Goal: Task Accomplishment & Management: Use online tool/utility

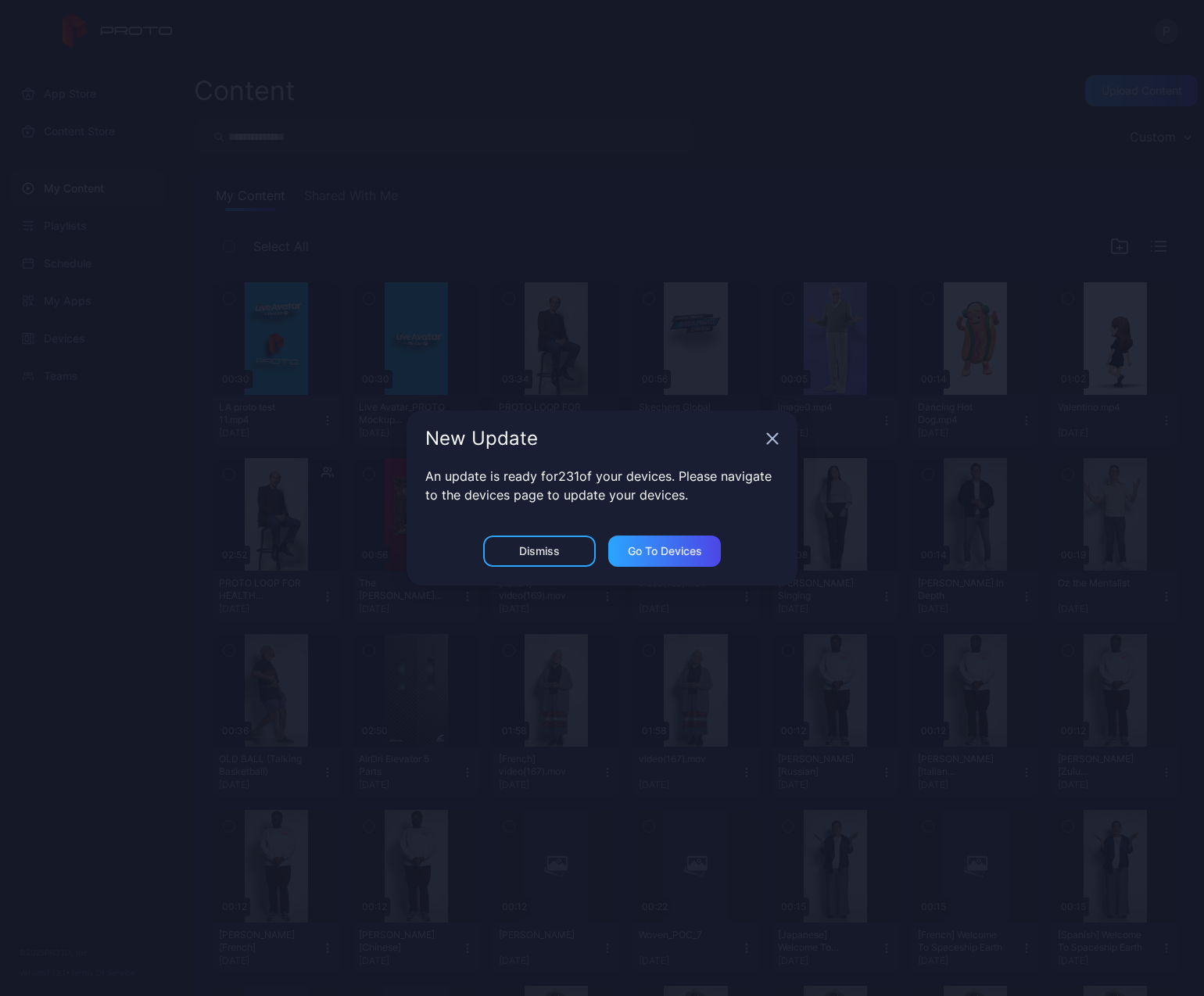
click at [565, 552] on div "Dismiss" at bounding box center [539, 551] width 113 height 31
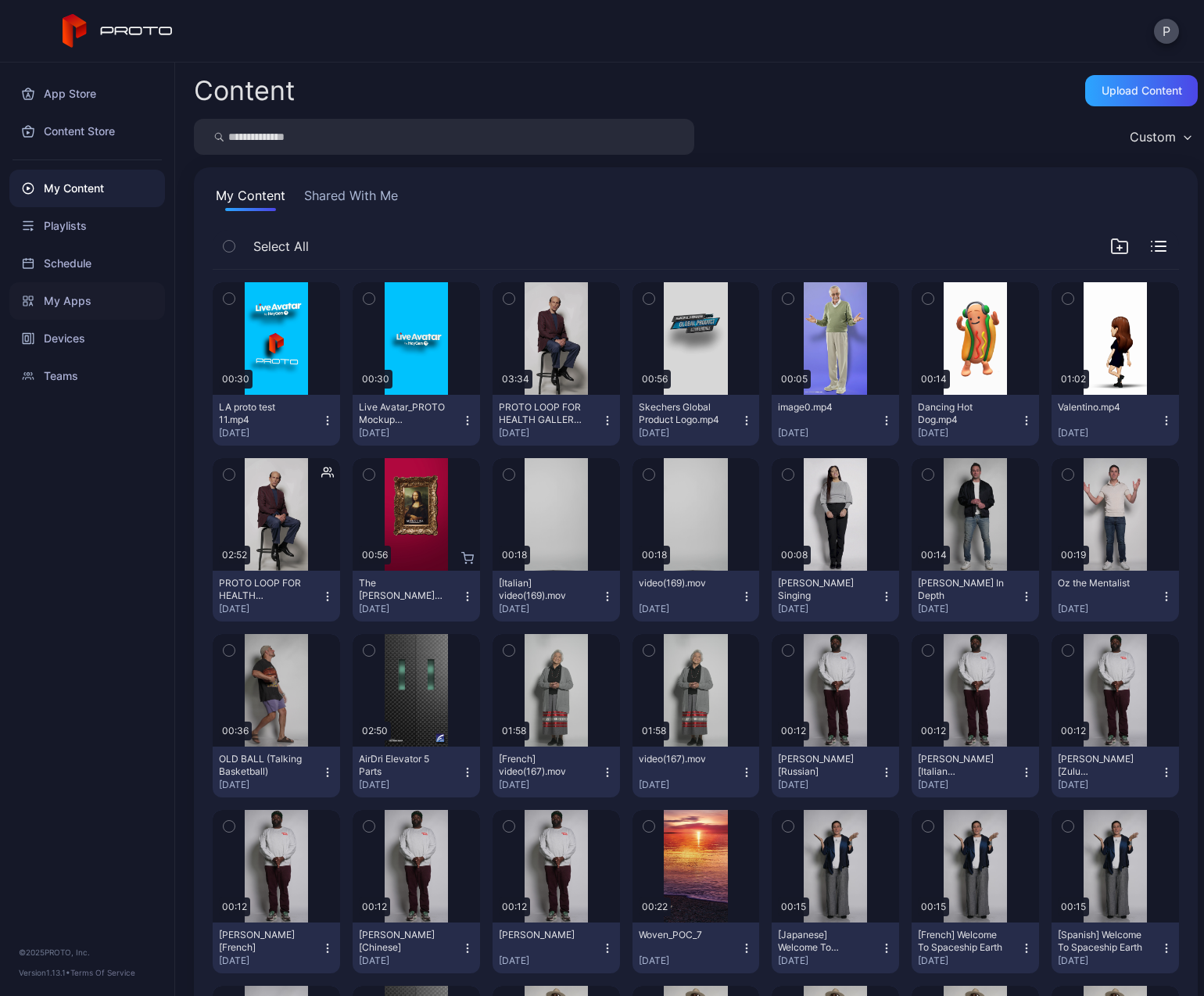
click at [86, 306] on div "My Apps" at bounding box center [87, 301] width 155 height 38
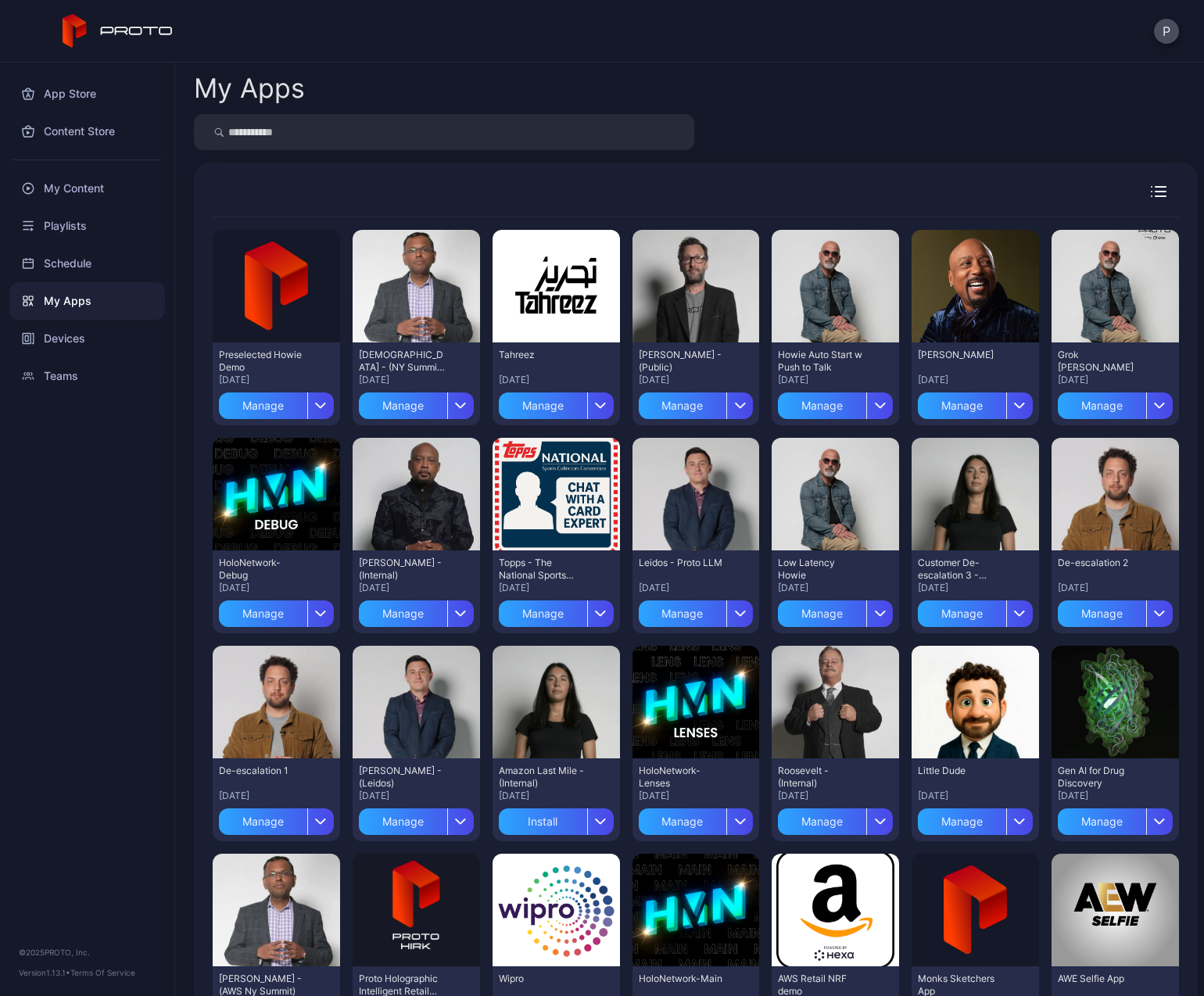
click at [316, 132] on input "search" at bounding box center [444, 132] width 500 height 36
type input "********"
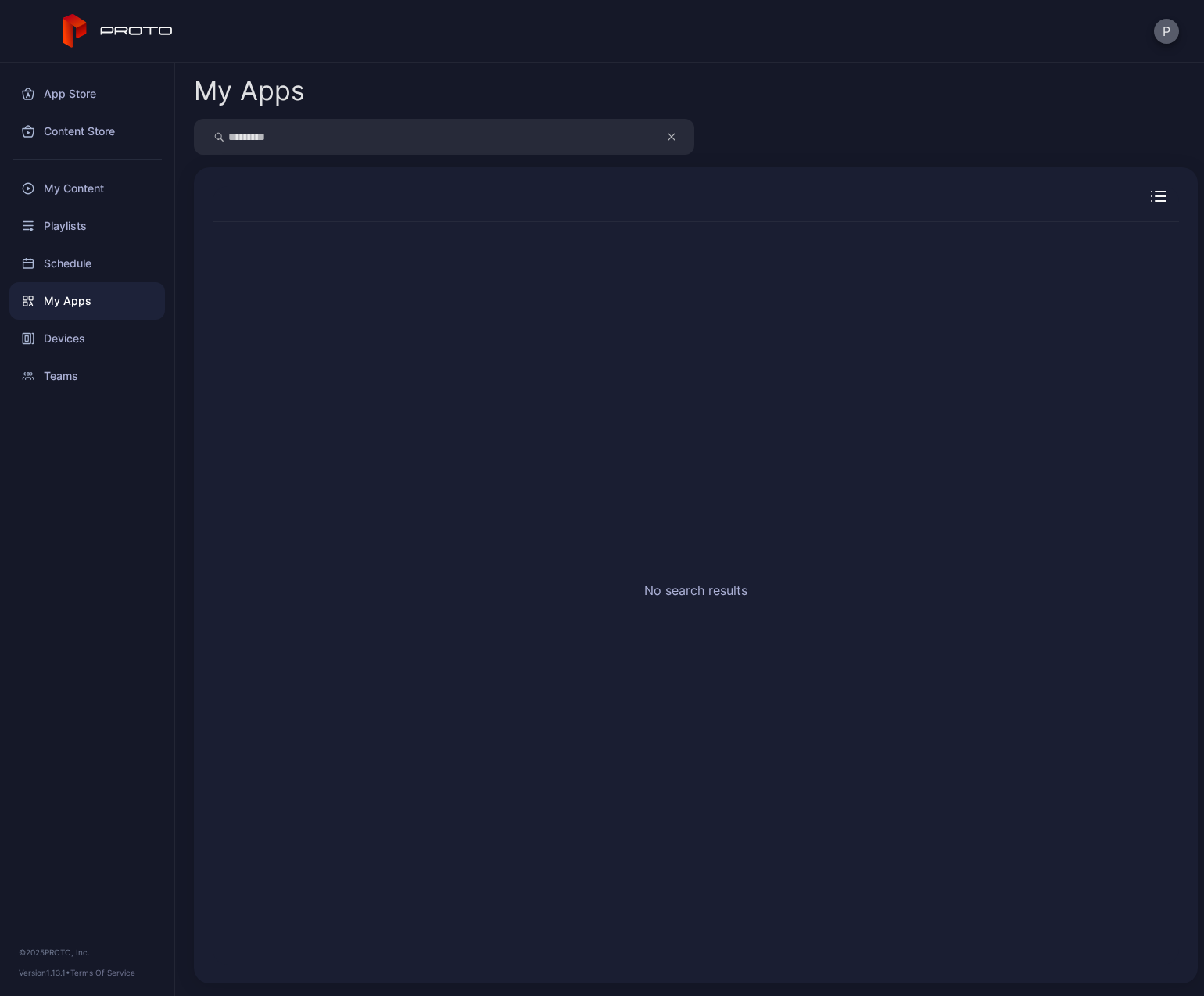
click at [1167, 30] on button "P" at bounding box center [1166, 31] width 25 height 25
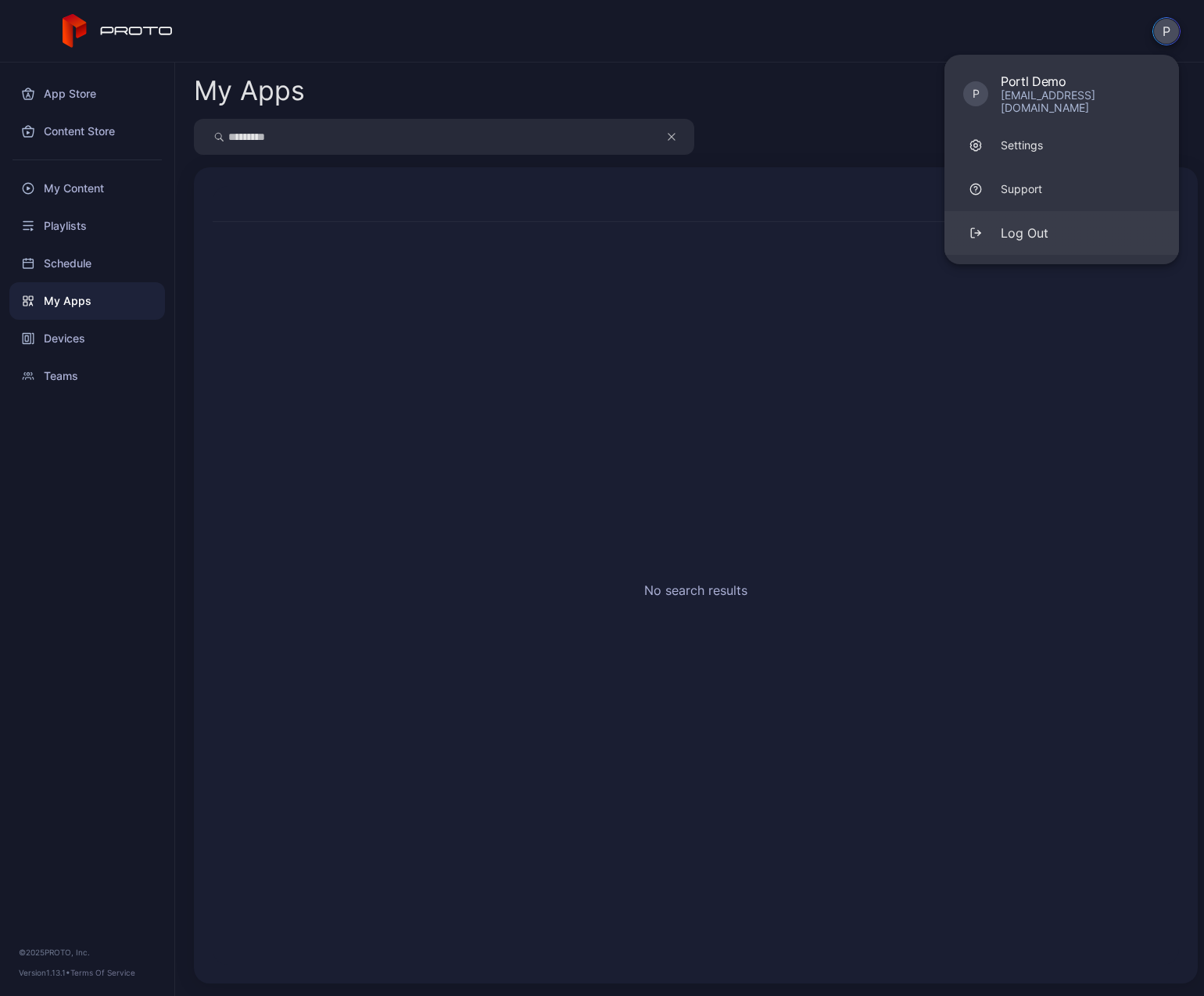
click at [1031, 224] on div "Log Out" at bounding box center [1024, 233] width 47 height 19
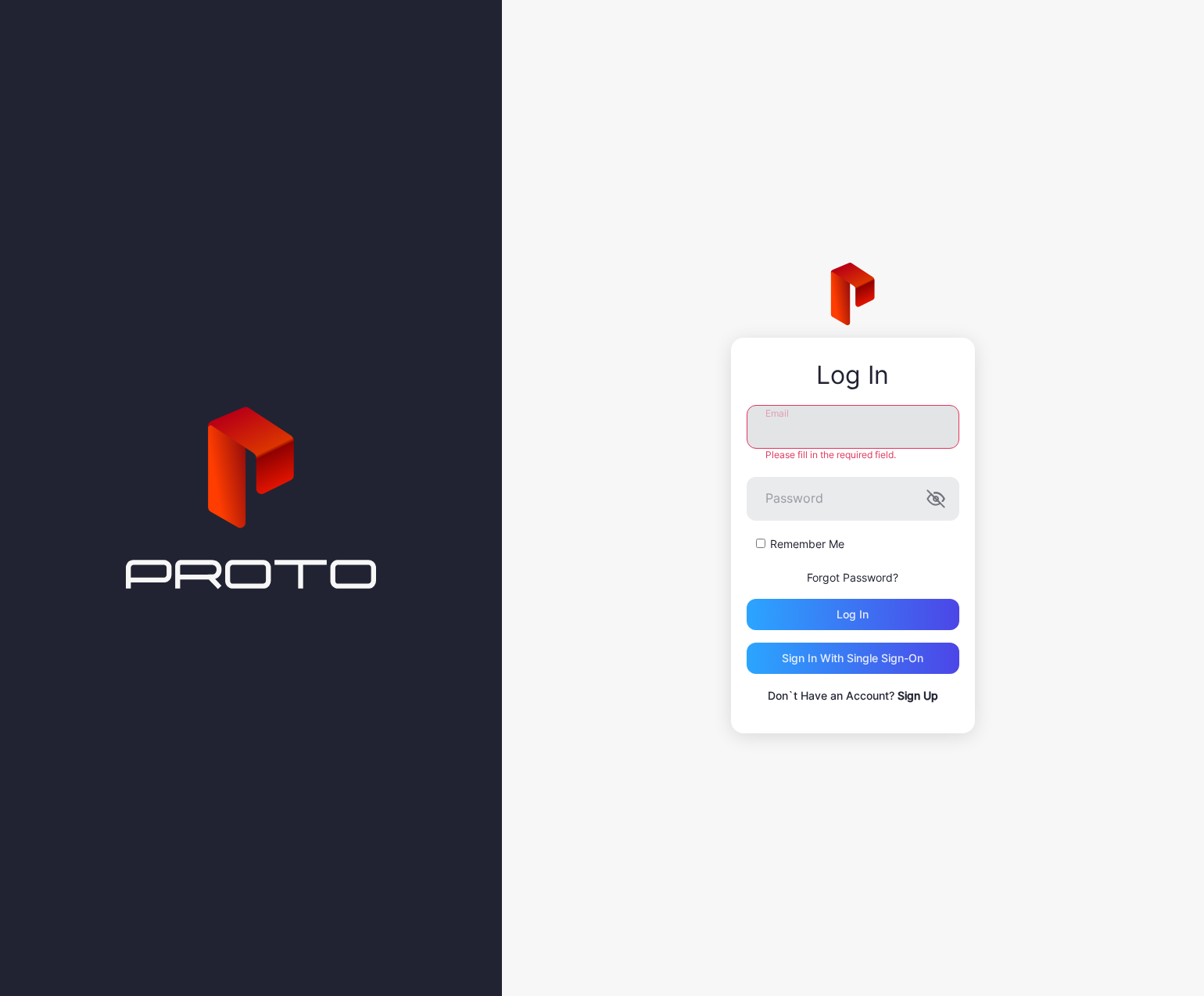
click at [830, 434] on input "Email" at bounding box center [853, 427] width 213 height 44
click at [960, 171] on div "Log In Email Please fill in the required field. Password Remember Me Forgot Pas…" at bounding box center [853, 498] width 702 height 996
click at [1045, 395] on div "Log In Email Please fill in the required field. Password Remember Me Forgot Pas…" at bounding box center [853, 498] width 702 height 996
click at [889, 421] on input "Email" at bounding box center [853, 427] width 213 height 44
click at [1064, 418] on div "Log In Email Please fill in the required field. Password Remember Me Forgot Pas…" at bounding box center [853, 498] width 702 height 996
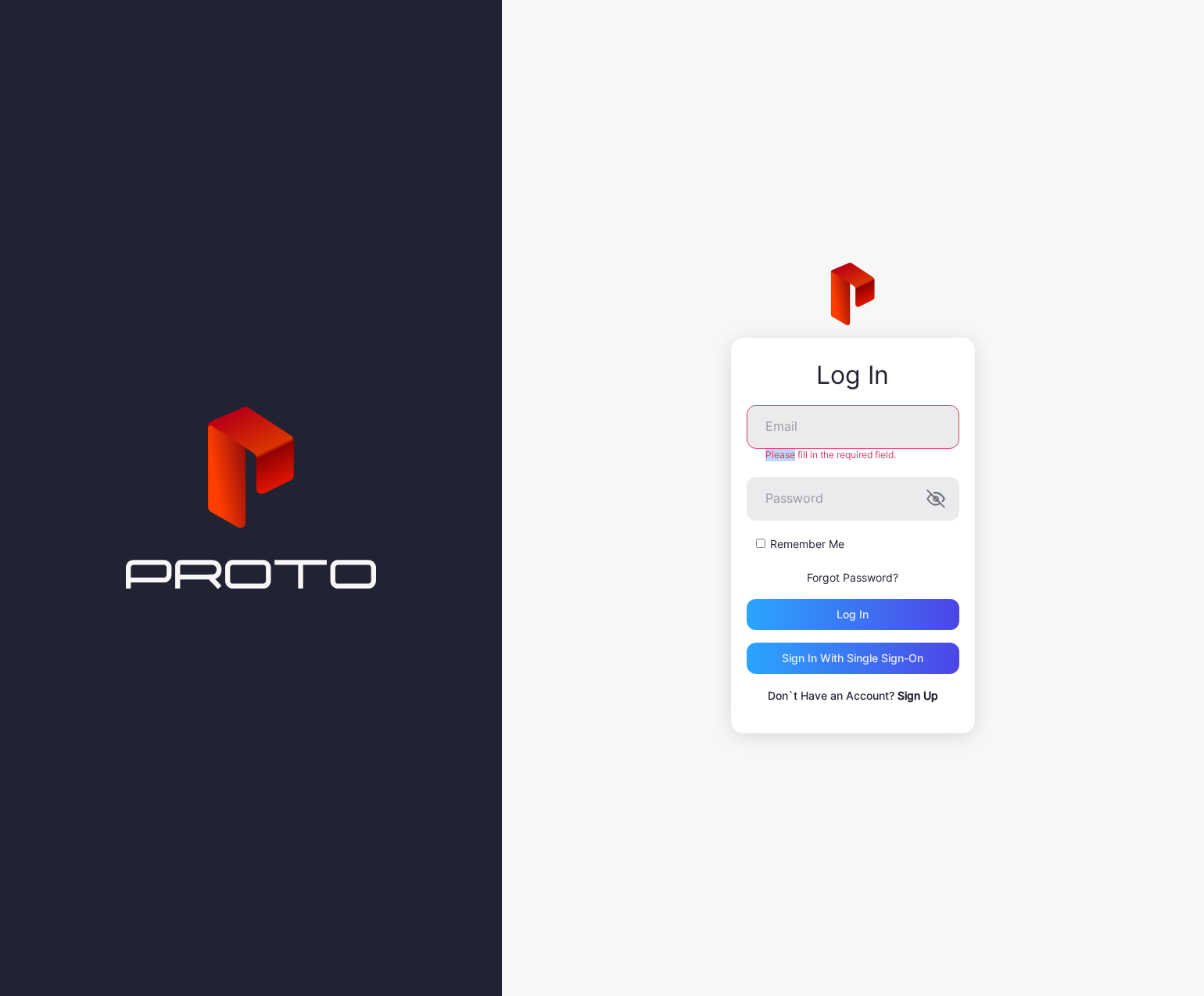
click at [1064, 418] on div "Log In Email Please fill in the required field. Password Remember Me Forgot Pas…" at bounding box center [853, 498] width 702 height 996
click at [826, 431] on input "Email" at bounding box center [853, 427] width 213 height 44
type input "**********"
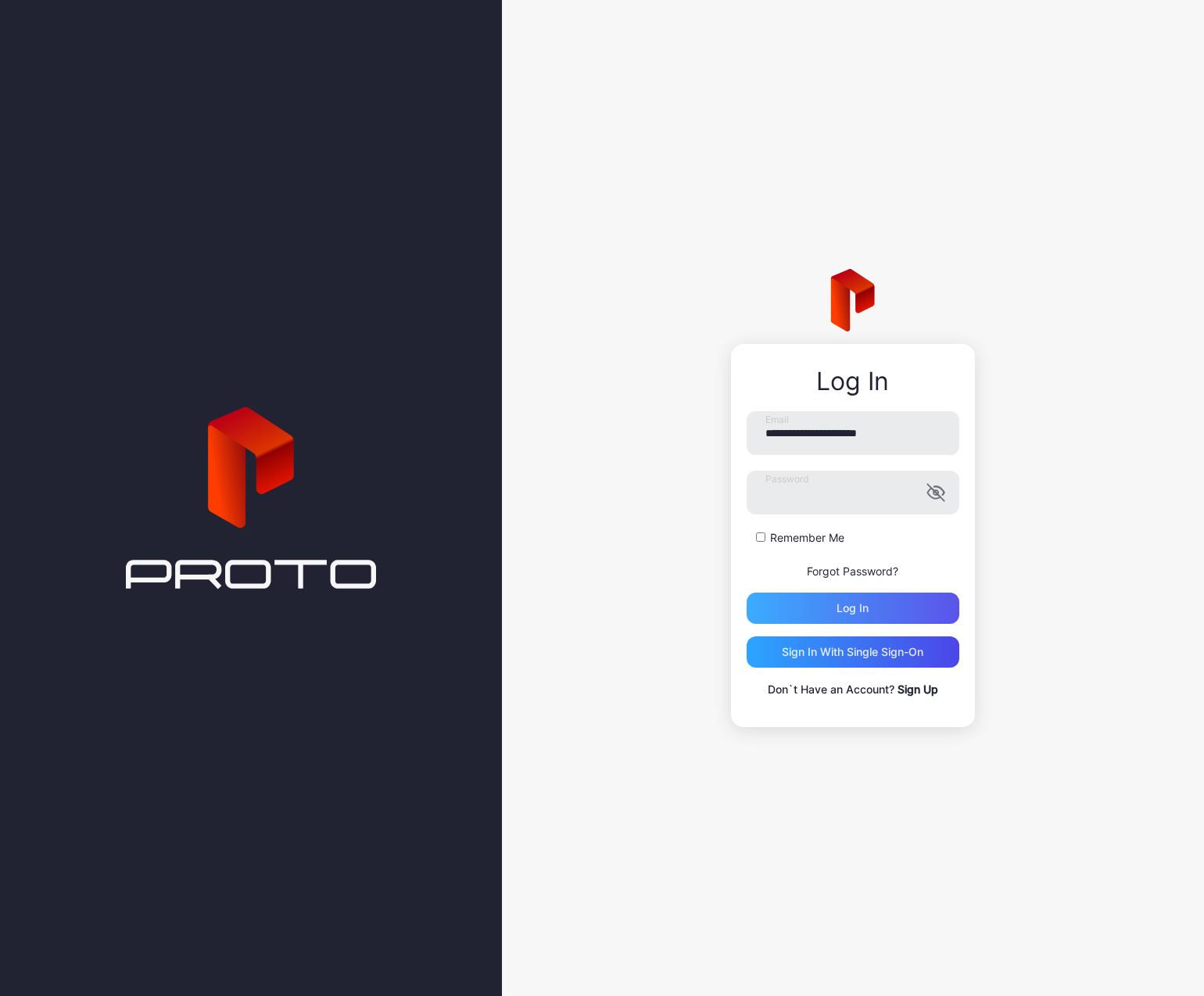
click at [883, 605] on div "Log in" at bounding box center [853, 608] width 213 height 31
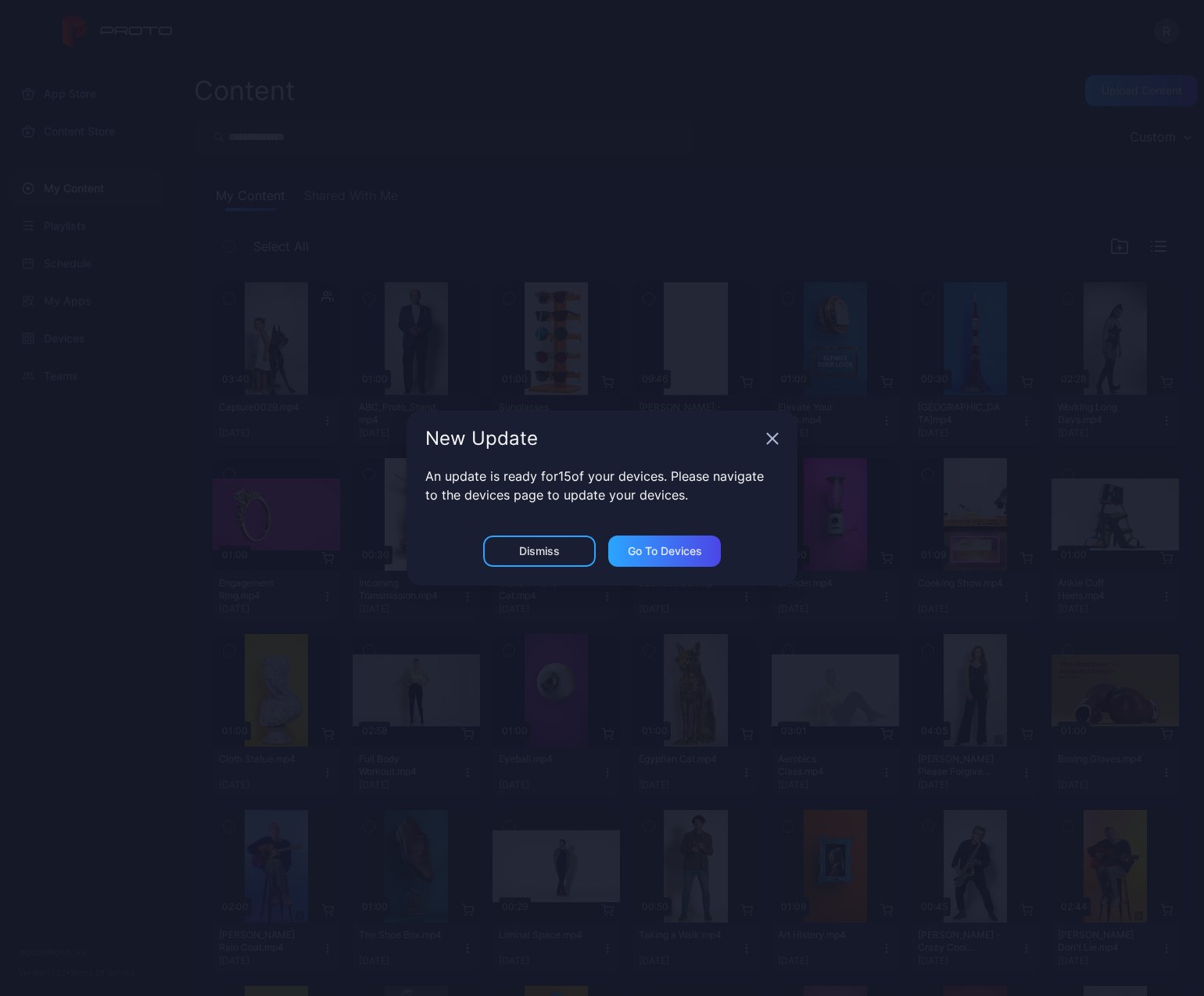
click at [522, 554] on div "Dismiss" at bounding box center [539, 551] width 41 height 12
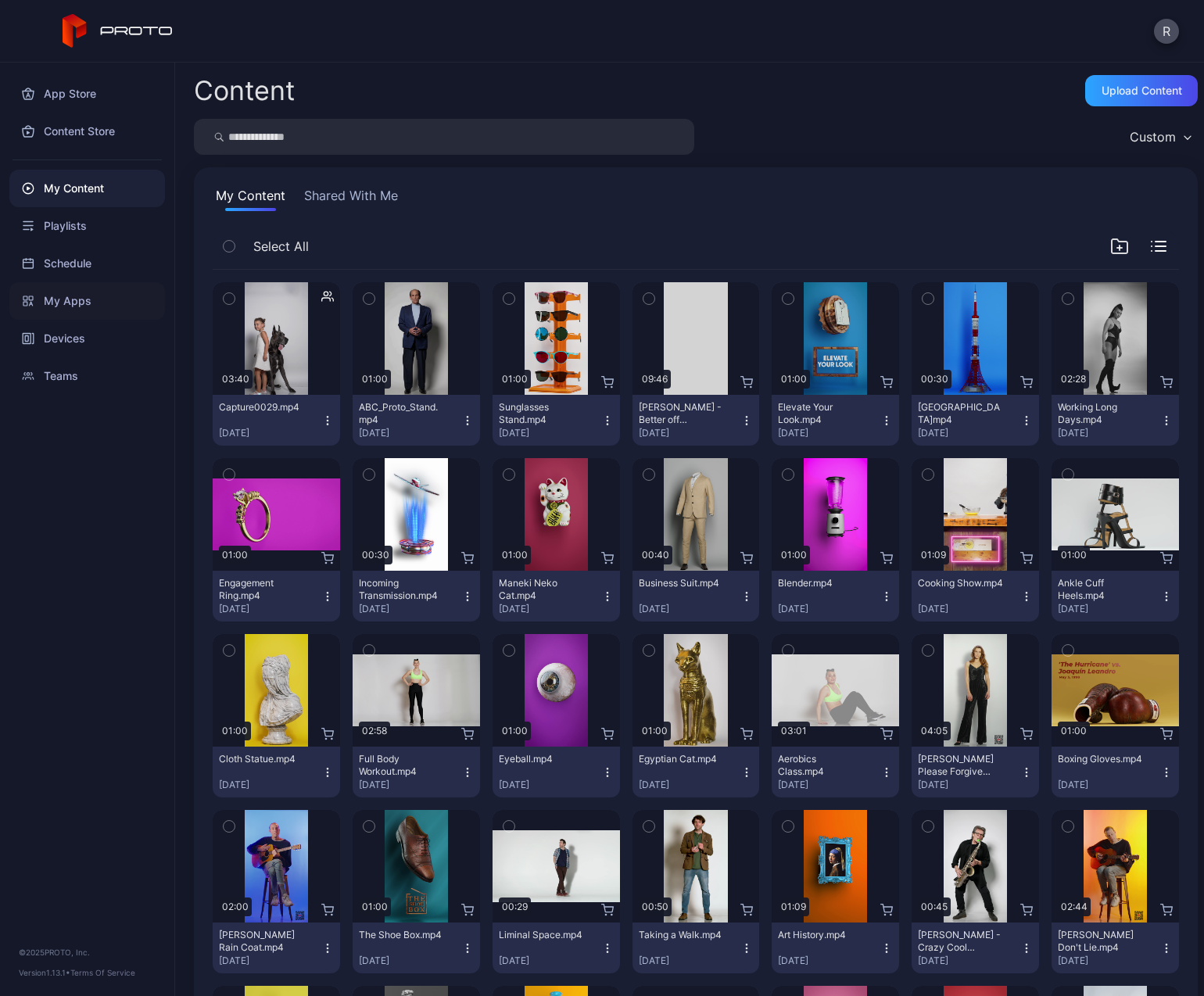
click at [63, 299] on div "My Apps" at bounding box center [87, 301] width 155 height 38
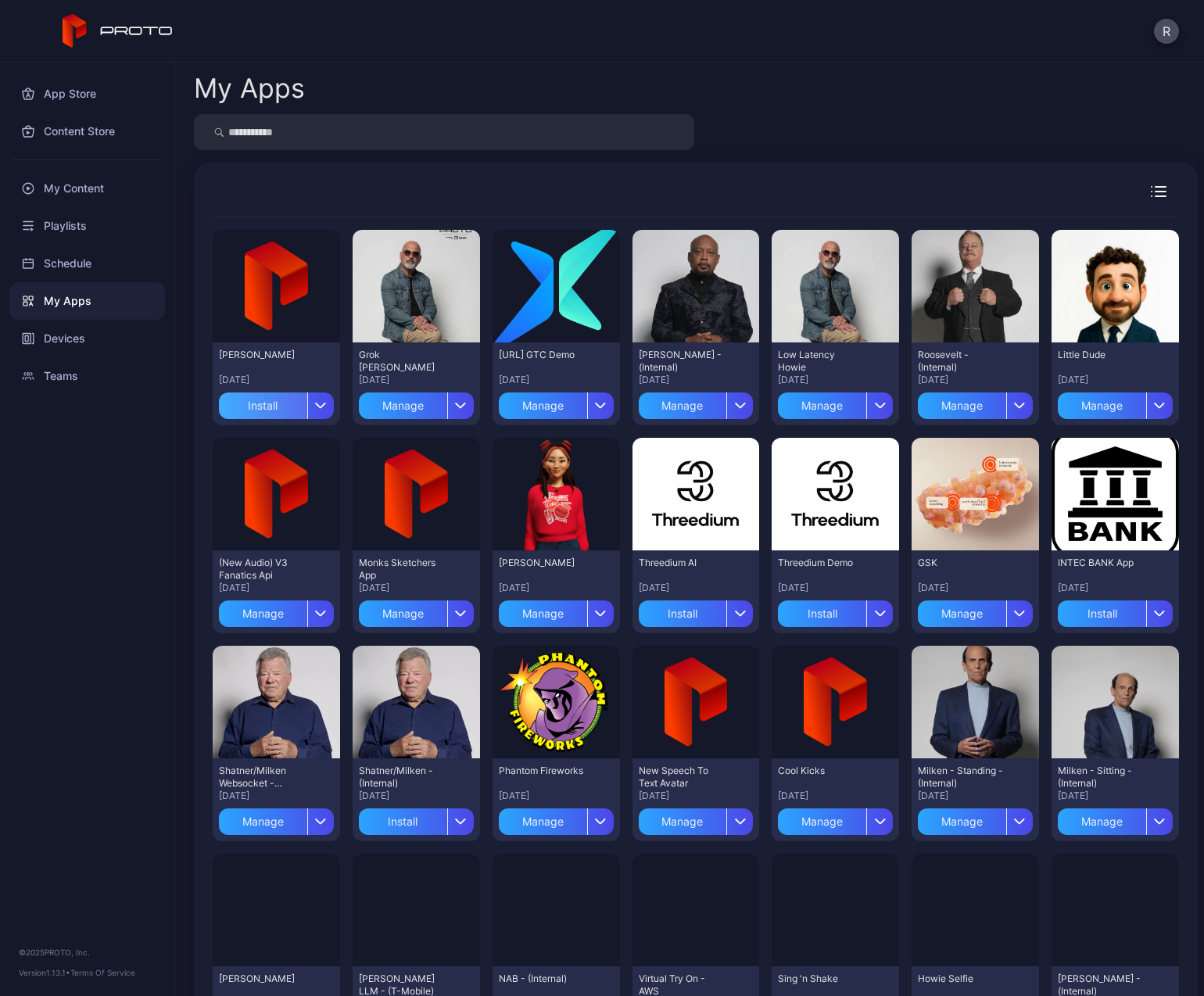
click at [266, 415] on div "Install" at bounding box center [263, 405] width 88 height 27
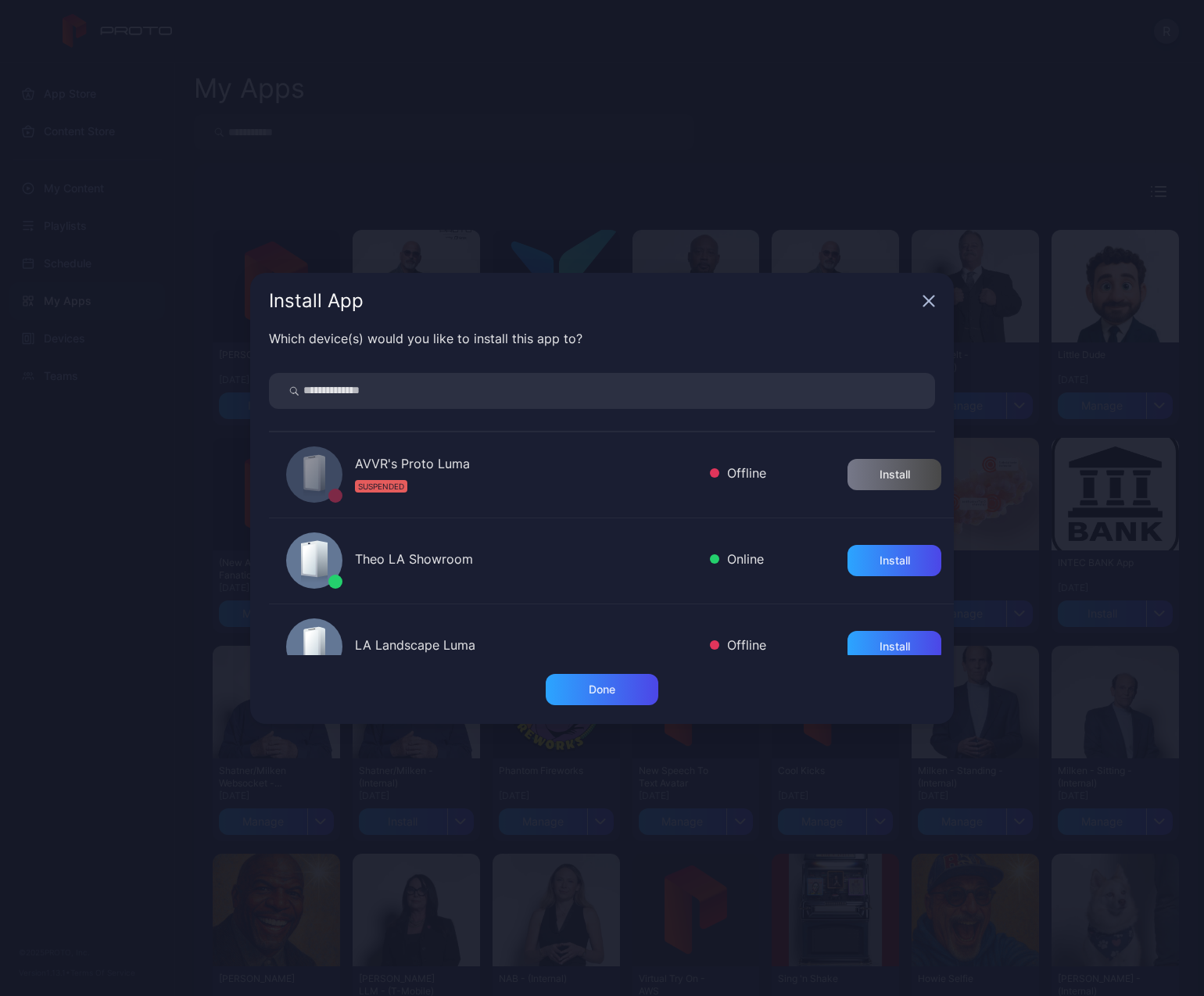
click at [410, 400] on input "search" at bounding box center [602, 391] width 666 height 36
type input "*****"
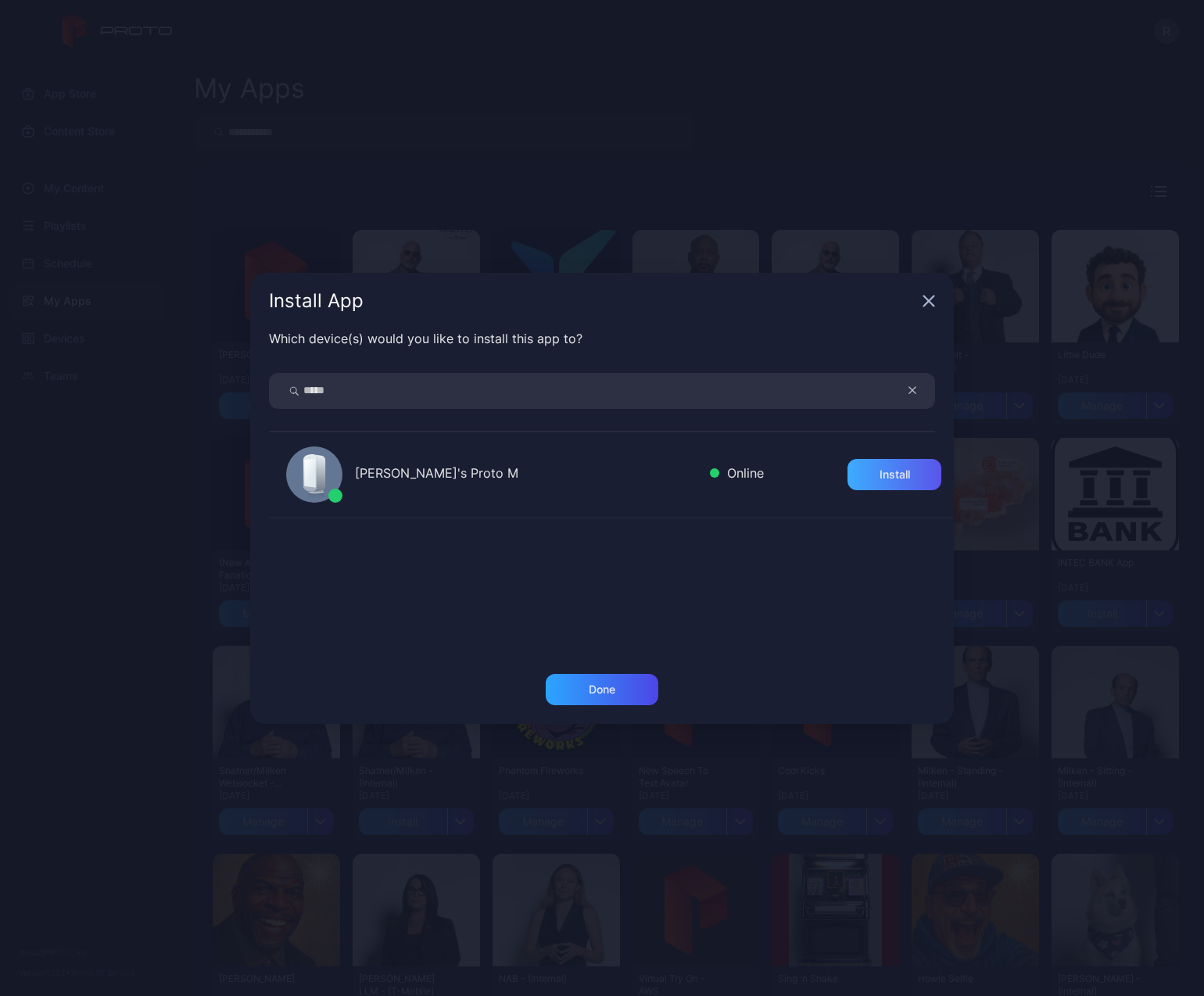
click at [890, 476] on div "Install" at bounding box center [894, 474] width 30 height 12
click at [921, 303] on div "Install App" at bounding box center [602, 301] width 704 height 56
click at [921, 301] on div "Install App" at bounding box center [602, 301] width 704 height 56
click at [931, 301] on icon "button" at bounding box center [929, 301] width 10 height 10
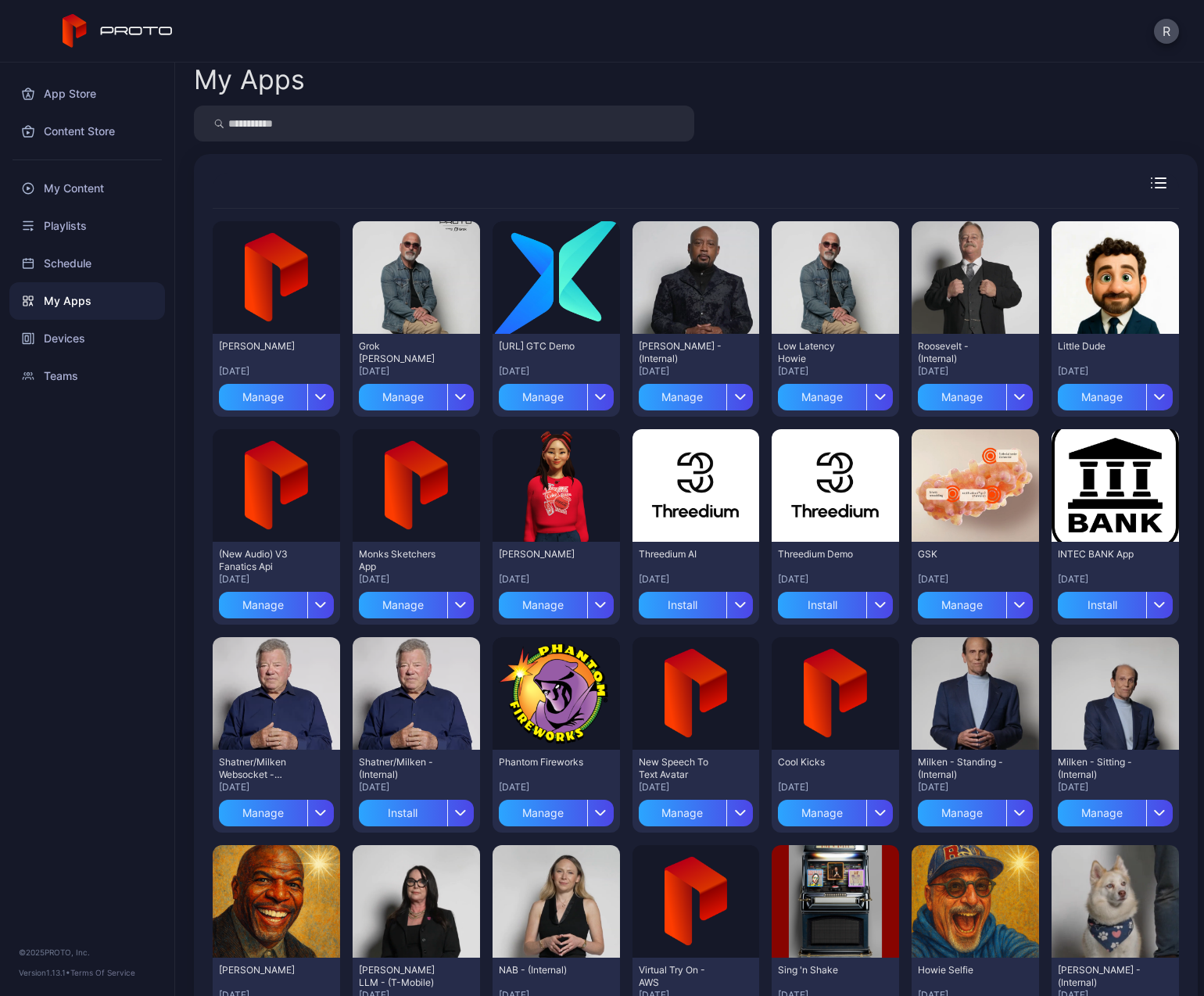
scroll to position [17, 0]
